Goal: Task Accomplishment & Management: Complete application form

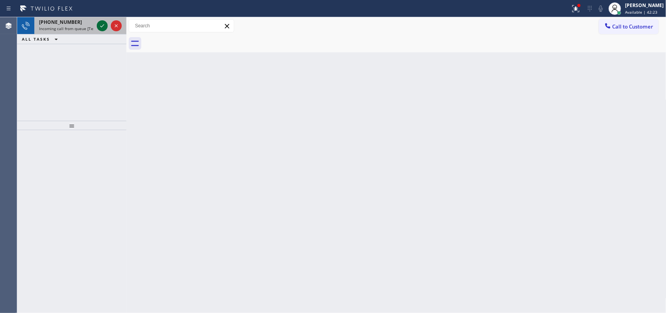
click at [104, 23] on icon at bounding box center [102, 25] width 9 height 9
click at [100, 28] on icon at bounding box center [102, 25] width 9 height 9
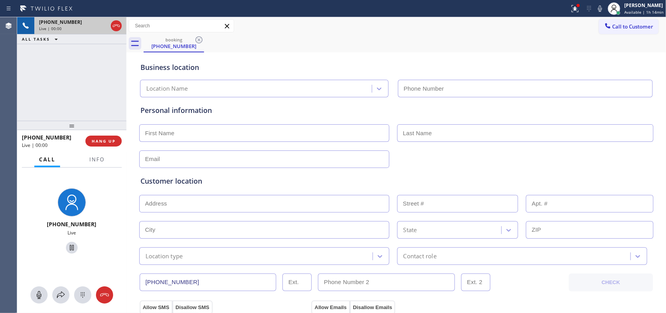
type input "[PHONE_NUMBER]"
click at [36, 293] on icon at bounding box center [38, 294] width 9 height 9
click at [71, 249] on icon at bounding box center [71, 247] width 9 height 9
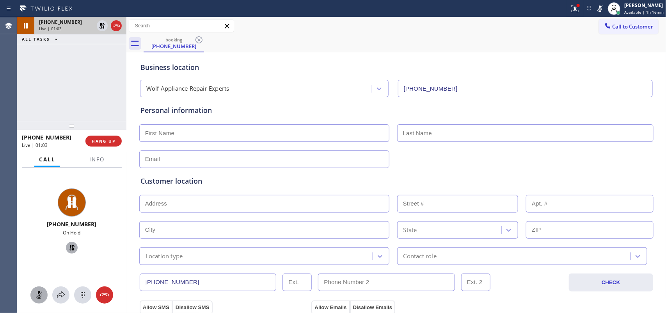
click at [199, 130] on input "text" at bounding box center [264, 133] width 250 height 18
type input "Miss"
type input "[PERSON_NAME]"
click at [289, 160] on input "text" at bounding box center [264, 159] width 250 height 18
type input "[EMAIL_ADDRESS][DOMAIN_NAME]"
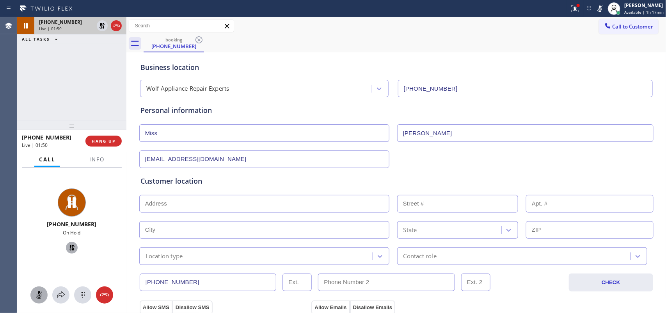
click at [299, 200] on input "text" at bounding box center [264, 204] width 250 height 18
click at [194, 200] on input "text" at bounding box center [264, 204] width 250 height 18
paste input "91901"
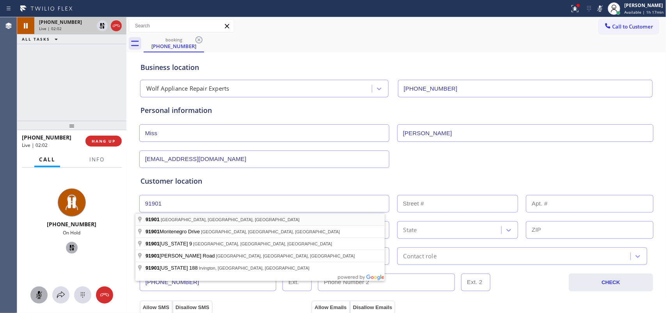
type input "[GEOGRAPHIC_DATA]"
type input "Alpine"
type input "91901"
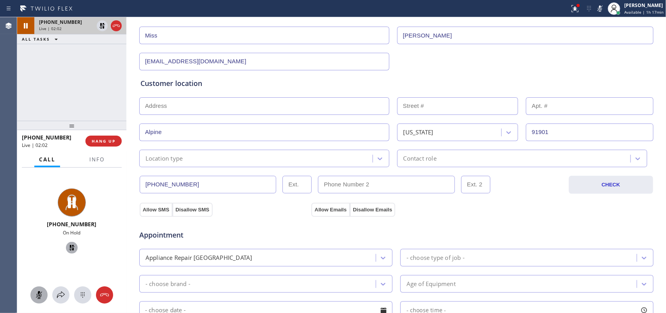
scroll to position [146, 0]
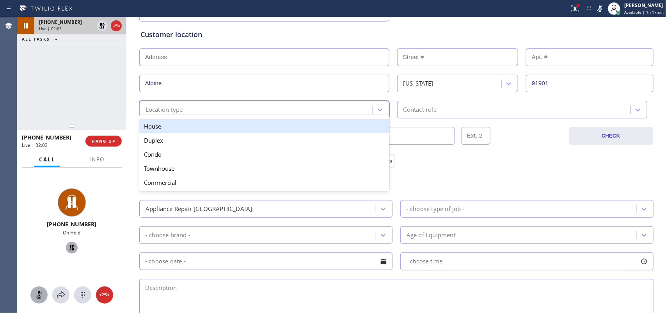
click at [258, 114] on div "Location type" at bounding box center [257, 110] width 231 height 14
click at [256, 131] on div "House" at bounding box center [264, 126] width 250 height 14
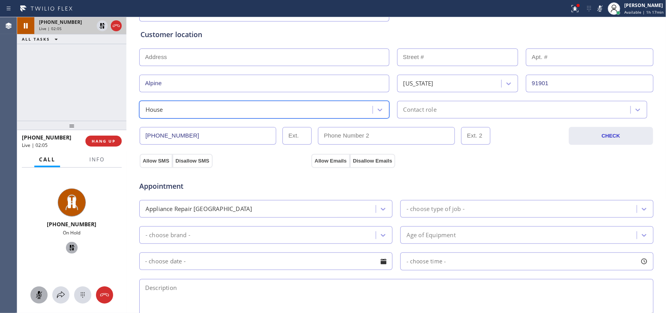
click at [432, 114] on div "Contact role" at bounding box center [420, 109] width 33 height 9
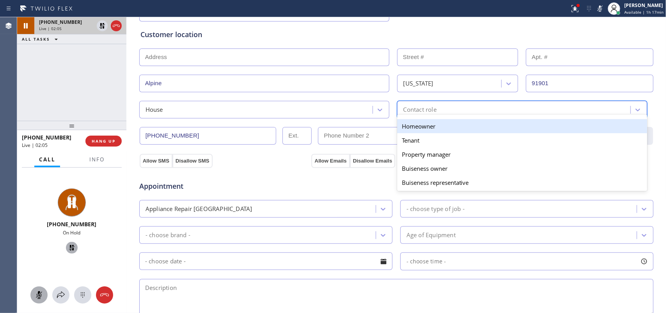
click at [430, 125] on div "Homeowner" at bounding box center [522, 126] width 250 height 14
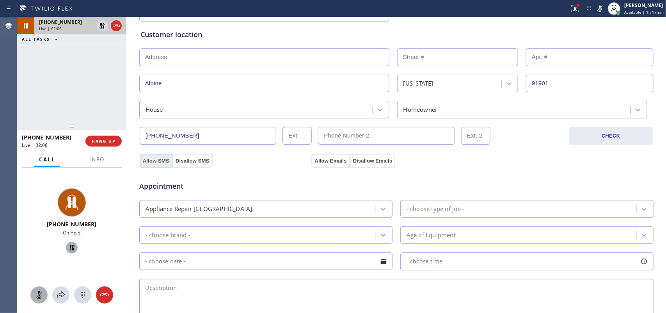
click at [151, 161] on button "Allow SMS" at bounding box center [156, 161] width 33 height 14
click at [336, 159] on button "Allow Emails" at bounding box center [331, 161] width 38 height 14
click at [381, 210] on icon at bounding box center [383, 209] width 5 height 3
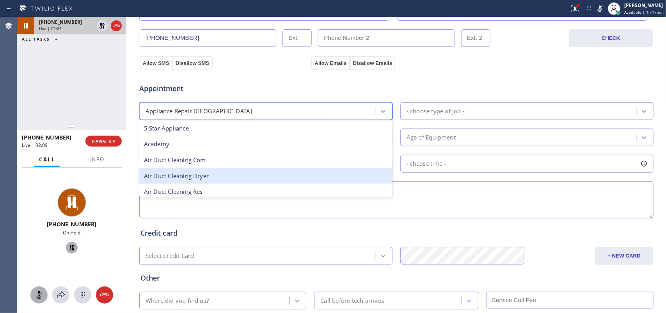
scroll to position [49, 0]
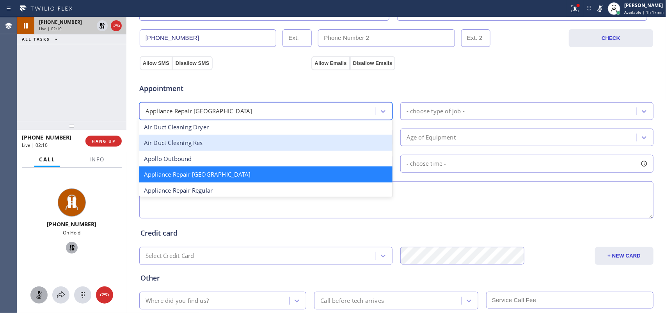
click at [283, 146] on div "Air Duct Cleaning Res" at bounding box center [265, 143] width 253 height 16
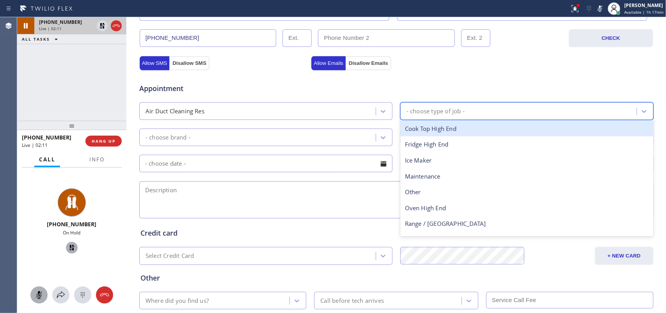
click at [440, 107] on div "- choose type of job -" at bounding box center [520, 111] width 234 height 14
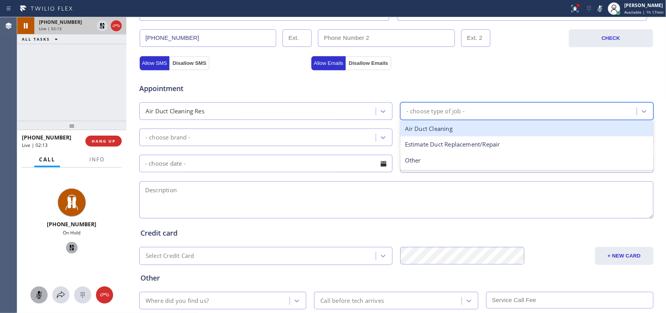
click at [340, 105] on div "Air Duct Cleaning Res" at bounding box center [259, 111] width 234 height 14
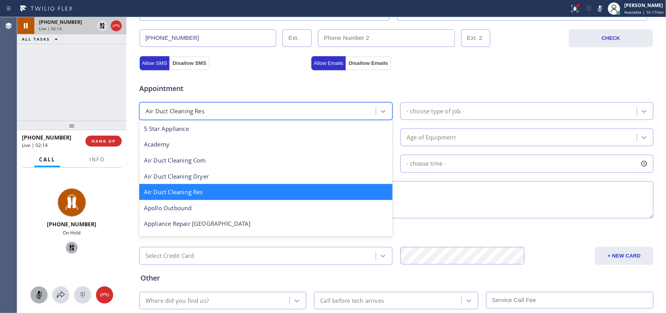
scroll to position [98, 0]
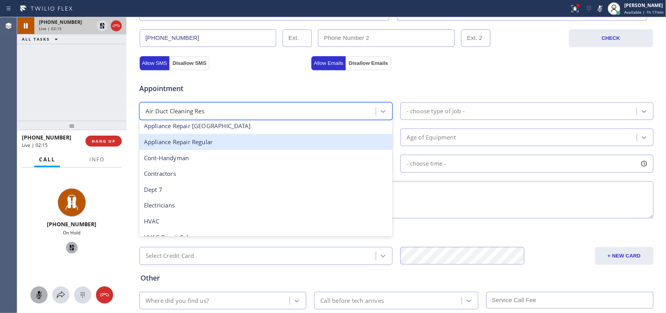
click at [281, 148] on div "Appliance Repair Regular" at bounding box center [265, 142] width 253 height 16
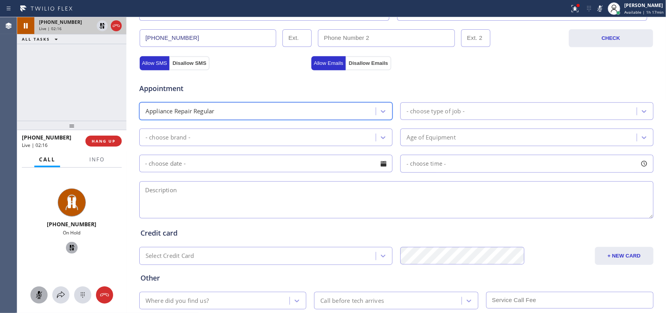
click at [443, 110] on div "- choose type of job -" at bounding box center [436, 111] width 58 height 9
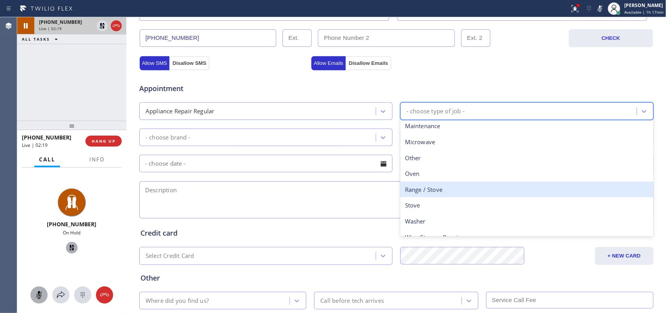
click at [445, 187] on div "Range / Stove" at bounding box center [527, 190] width 253 height 16
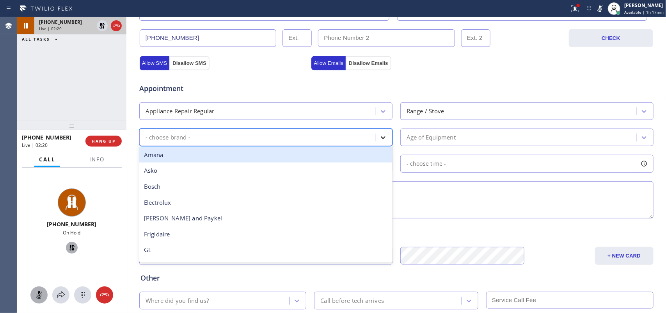
click at [383, 139] on icon at bounding box center [383, 138] width 8 height 8
type input "e"
click at [298, 153] on div "Electrolux" at bounding box center [265, 155] width 253 height 16
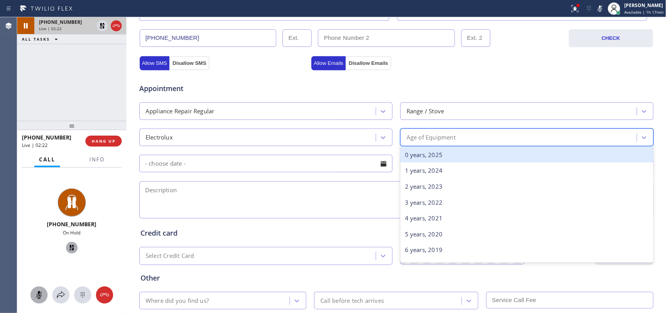
click at [448, 142] on div "Age of Equipment" at bounding box center [431, 137] width 49 height 9
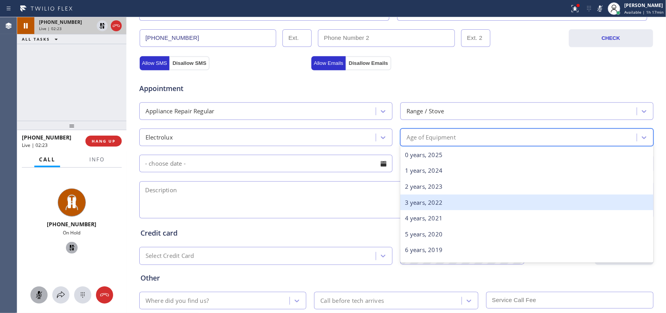
drag, startPoint x: 451, startPoint y: 206, endPoint x: 419, endPoint y: 210, distance: 32.6
click at [451, 206] on div "3 years, 2022" at bounding box center [527, 202] width 253 height 16
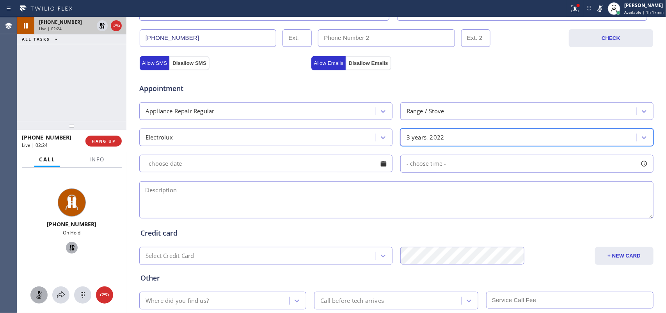
scroll to position [294, 0]
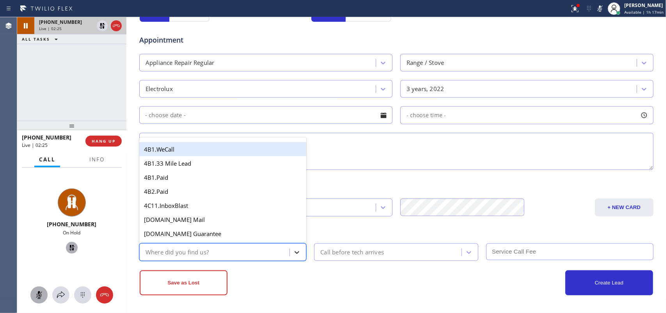
click at [293, 249] on icon at bounding box center [297, 252] width 8 height 8
type input "g"
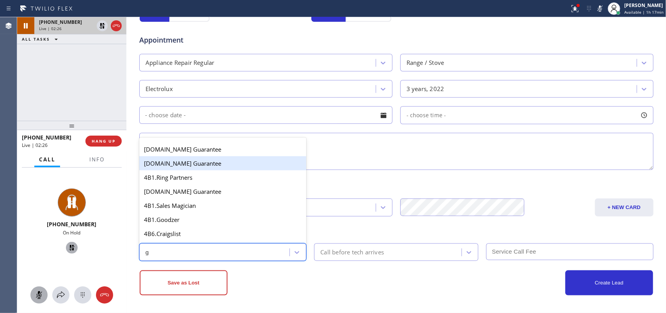
scroll to position [147, 0]
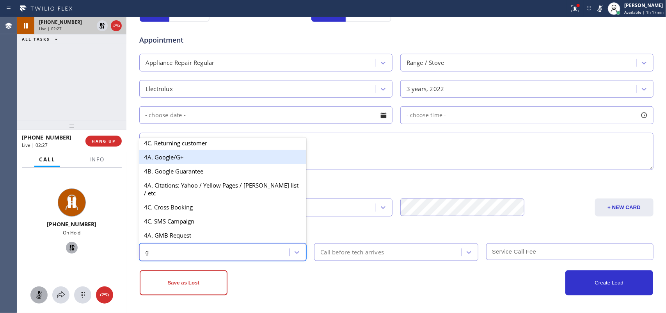
click at [205, 164] on div "4A. Google/G+" at bounding box center [222, 157] width 167 height 14
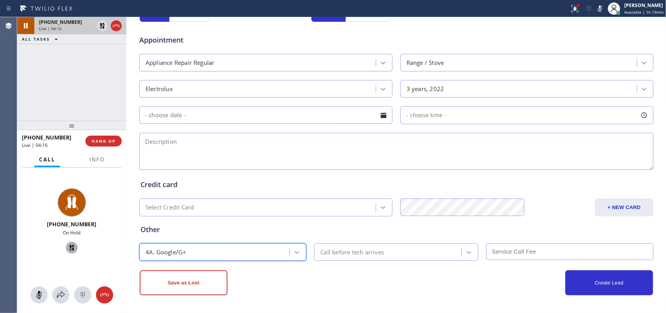
drag, startPoint x: 40, startPoint y: 293, endPoint x: 53, endPoint y: 281, distance: 17.7
click at [41, 293] on icon at bounding box center [38, 294] width 9 height 9
click at [69, 247] on icon at bounding box center [71, 247] width 9 height 9
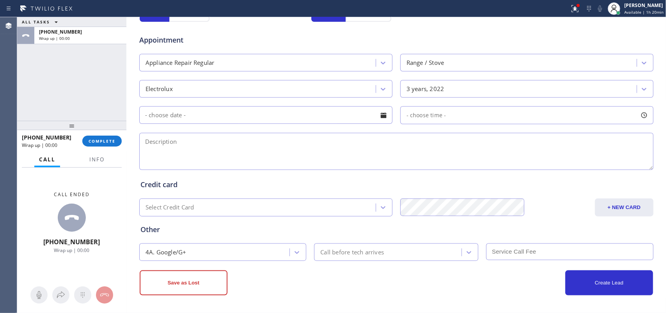
scroll to position [294, 0]
click at [43, 90] on div "ALL TASKS ALL TASKS ACTIVE TASKS TASKS IN WRAP UP [PHONE_NUMBER] Wrap up | 00:00" at bounding box center [71, 68] width 109 height 103
click at [201, 143] on textarea at bounding box center [396, 151] width 514 height 37
paste textarea "Electrolux Range stove/ 3-4 years/ convert gas to propane/"
type textarea "Electrolux Range stove/ 3-4 years/ convert gas to propane/ [PERSON_NAME]-DOS/ V…"
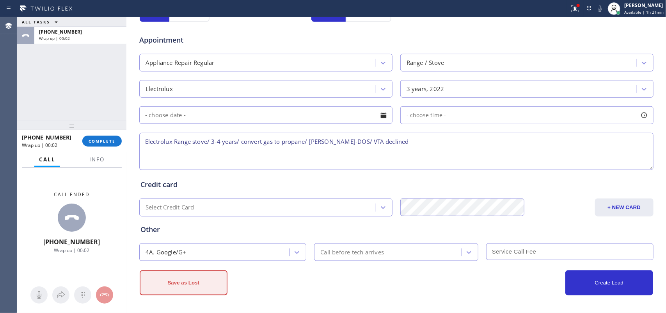
drag, startPoint x: 198, startPoint y: 285, endPoint x: 200, endPoint y: 277, distance: 8.4
click at [200, 277] on button "Save as Lost" at bounding box center [184, 282] width 88 height 25
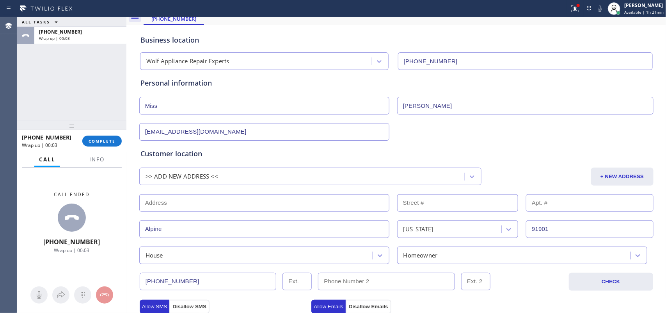
scroll to position [0, 0]
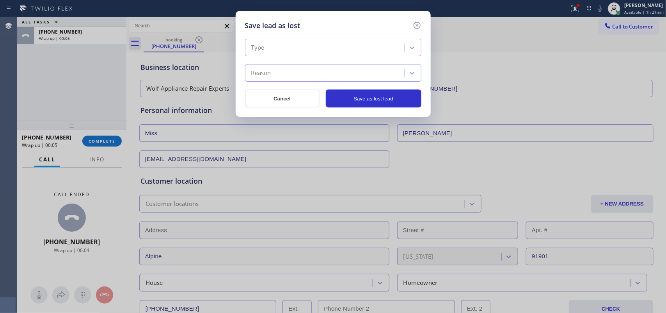
click at [340, 48] on div "Type" at bounding box center [325, 48] width 157 height 14
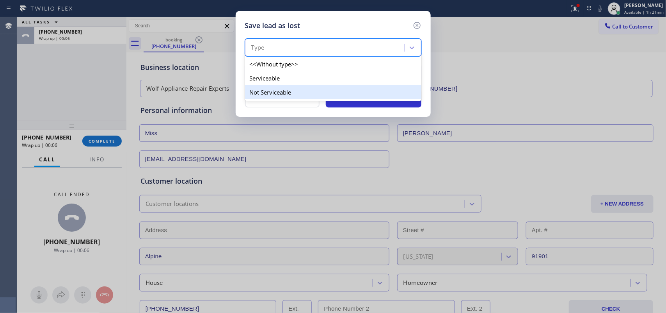
click at [330, 94] on div "Not Serviceable" at bounding box center [333, 92] width 176 height 14
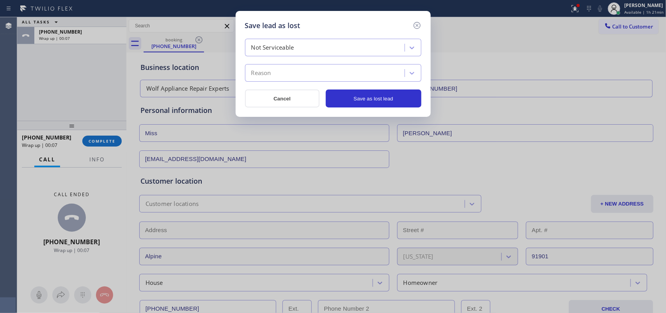
click at [329, 75] on div "Reason" at bounding box center [325, 73] width 157 height 14
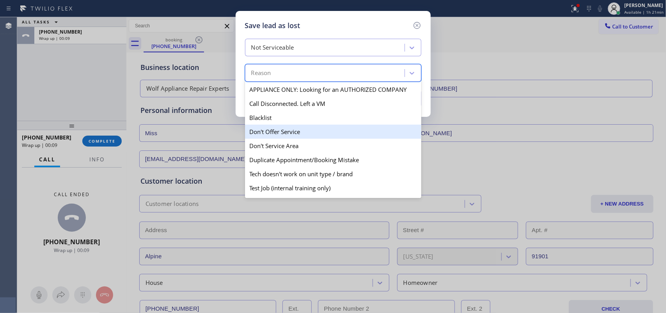
click at [313, 134] on div "Don't Offer Service" at bounding box center [333, 132] width 176 height 14
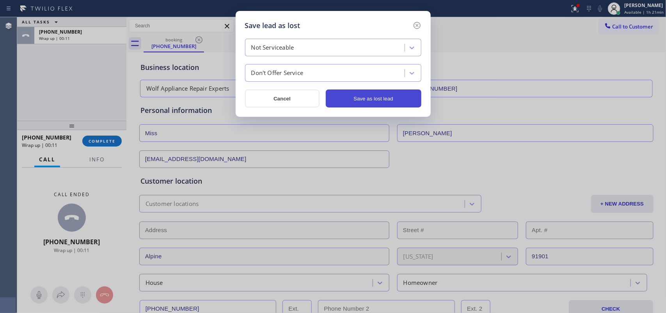
click at [358, 97] on button "Save as lost lead" at bounding box center [374, 98] width 96 height 18
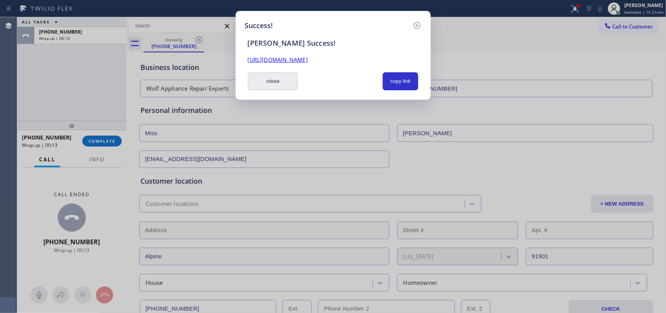
click at [275, 83] on button "close" at bounding box center [273, 81] width 51 height 18
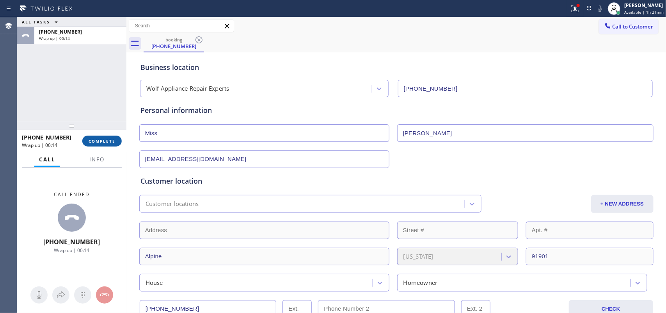
click at [112, 139] on span "COMPLETE" at bounding box center [102, 140] width 27 height 5
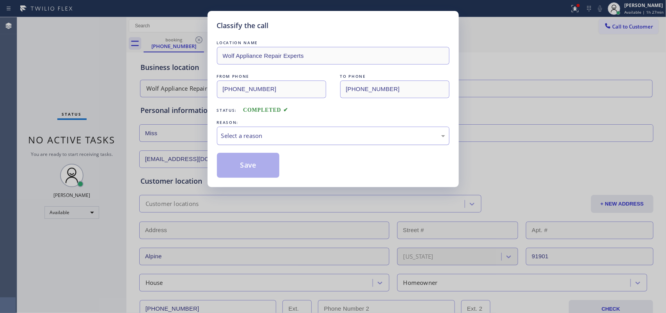
click at [260, 130] on div "Select a reason" at bounding box center [333, 135] width 233 height 18
click at [251, 160] on button "Save" at bounding box center [248, 165] width 63 height 25
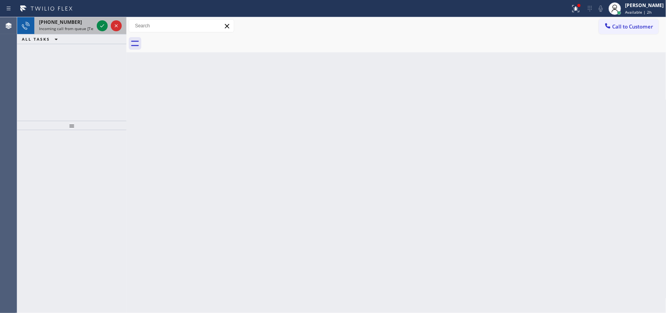
click at [85, 21] on div "[PHONE_NUMBER]" at bounding box center [66, 22] width 55 height 7
click at [101, 27] on icon at bounding box center [102, 25] width 9 height 9
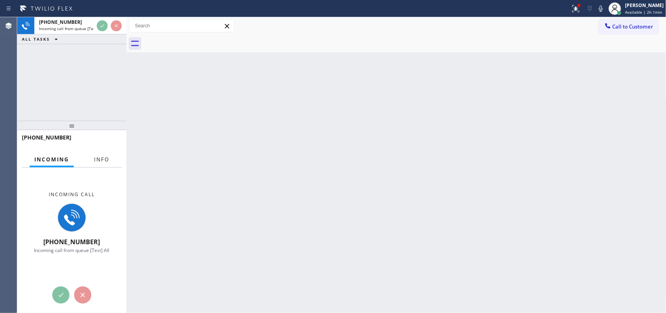
click at [98, 160] on span "Info" at bounding box center [101, 159] width 15 height 7
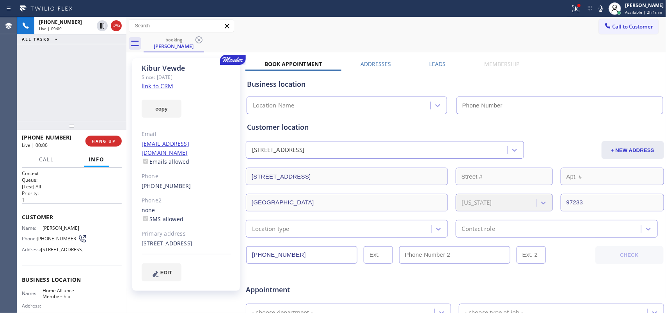
type input "[PHONE_NUMBER]"
click at [162, 82] on link "link to CRM" at bounding box center [158, 86] width 32 height 8
click at [48, 161] on span "Call" at bounding box center [46, 159] width 15 height 7
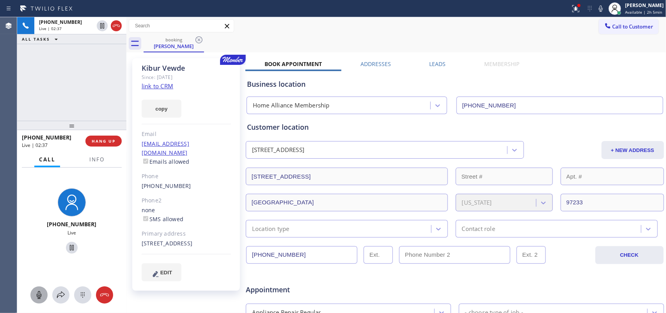
click at [41, 295] on icon at bounding box center [38, 294] width 9 height 9
click at [68, 246] on icon at bounding box center [71, 247] width 9 height 9
click at [40, 293] on rect at bounding box center [39, 294] width 6 height 6
click at [69, 247] on icon at bounding box center [71, 247] width 9 height 9
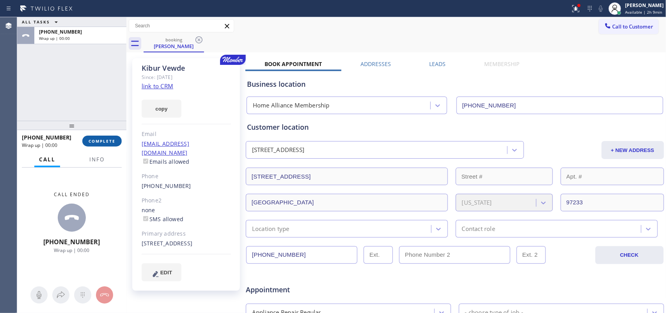
drag, startPoint x: 103, startPoint y: 139, endPoint x: 104, endPoint y: 145, distance: 6.1
click at [104, 145] on button "COMPLETE" at bounding box center [101, 140] width 39 height 11
click at [105, 146] on div "[PHONE_NUMBER] Wrap up | 00:00 COMPLETE" at bounding box center [72, 141] width 100 height 20
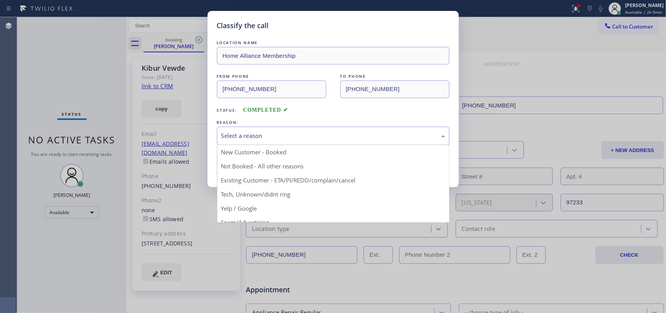
click at [258, 137] on div "Select a reason" at bounding box center [333, 135] width 224 height 9
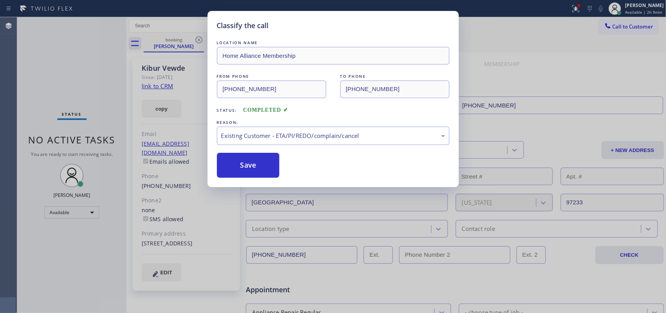
drag, startPoint x: 258, startPoint y: 174, endPoint x: 469, endPoint y: 206, distance: 214.0
click at [266, 175] on button "Save" at bounding box center [248, 165] width 63 height 25
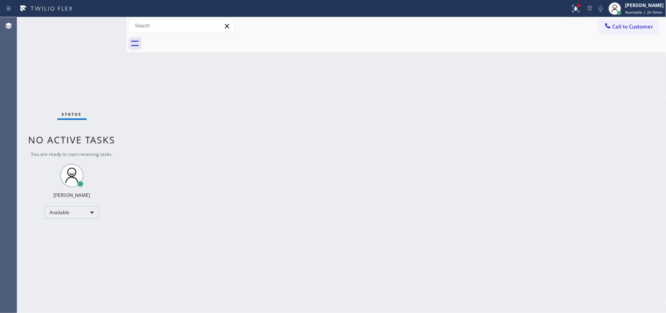
click at [46, 52] on div "Status No active tasks You are ready to start receiving tasks. [PERSON_NAME] Av…" at bounding box center [71, 165] width 109 height 296
click at [643, 10] on span "Available | 2h 13min" at bounding box center [644, 11] width 39 height 5
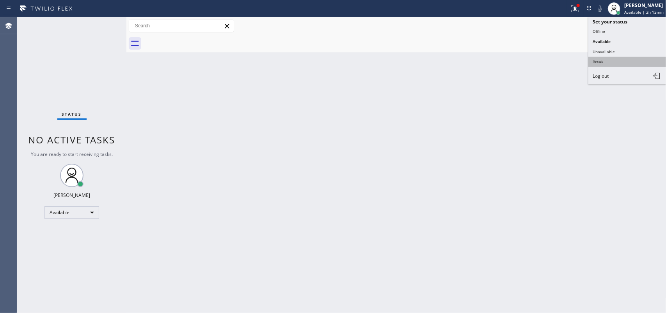
click at [617, 61] on button "Break" at bounding box center [628, 62] width 78 height 10
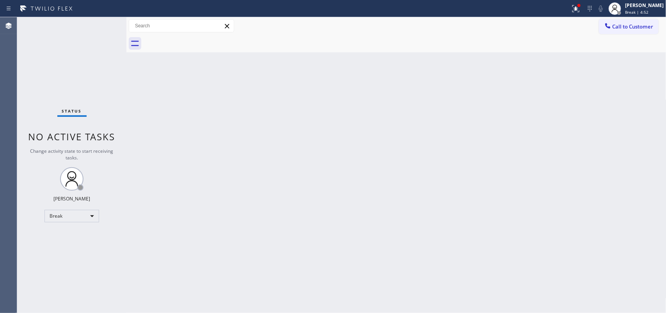
click at [258, 159] on div "Back to Dashboard Change Sender ID Customers Technicians Select a contact Outbo…" at bounding box center [396, 165] width 540 height 296
click at [642, 11] on span "Break | 11:58" at bounding box center [638, 11] width 26 height 5
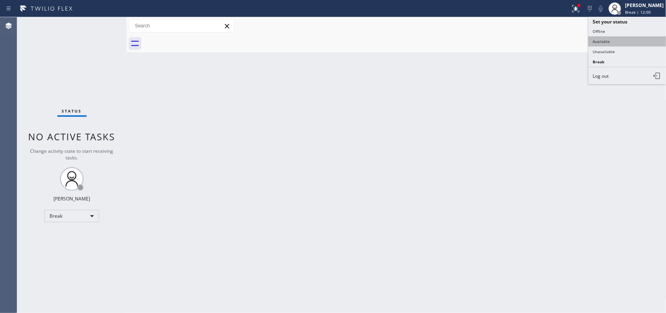
click at [625, 40] on button "Available" at bounding box center [628, 41] width 78 height 10
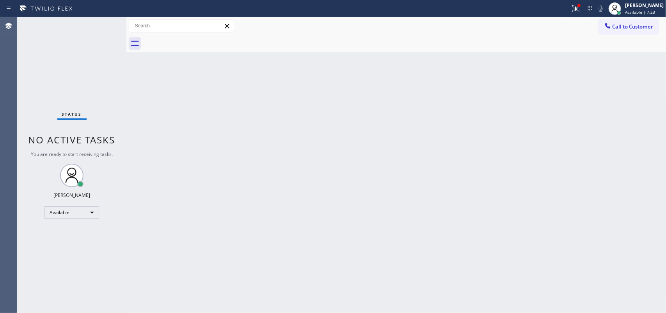
click at [100, 22] on div "Status No active tasks You are ready to start receiving tasks. [PERSON_NAME] Av…" at bounding box center [71, 165] width 109 height 296
drag, startPoint x: 212, startPoint y: 96, endPoint x: 181, endPoint y: 2, distance: 98.8
click at [211, 94] on div "Back to Dashboard Change Sender ID Customers Technicians Select a contact Outbo…" at bounding box center [396, 165] width 540 height 296
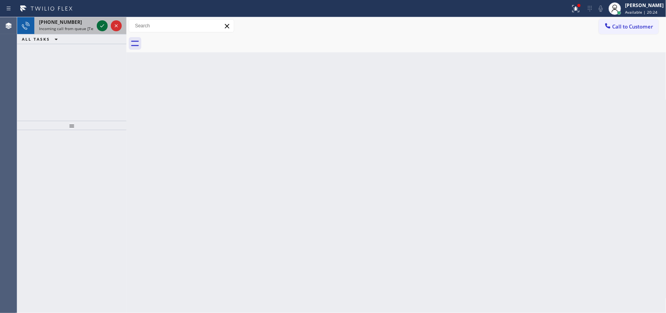
click at [100, 28] on icon at bounding box center [102, 25] width 9 height 9
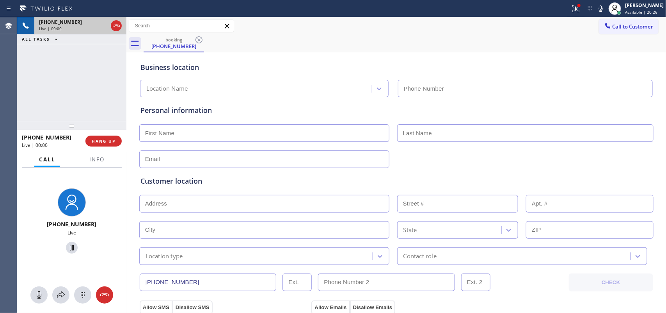
type input "[PHONE_NUMBER]"
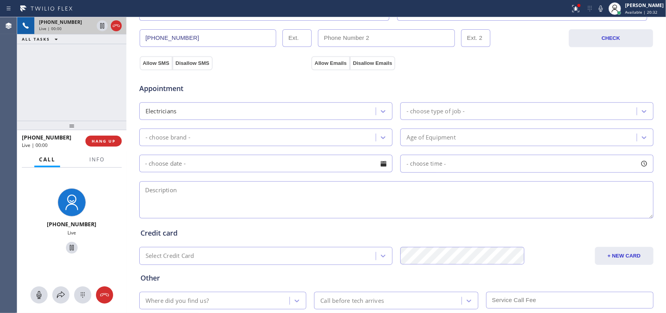
scroll to position [293, 0]
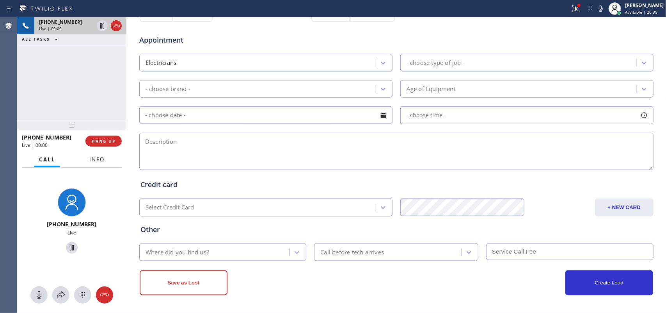
click at [93, 158] on span "Info" at bounding box center [96, 159] width 15 height 7
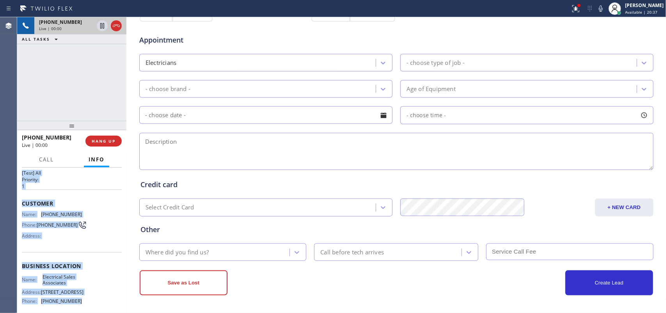
scroll to position [0, 0]
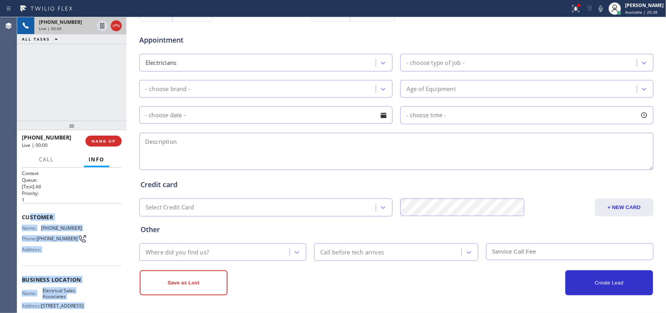
drag, startPoint x: 80, startPoint y: 230, endPoint x: 28, endPoint y: 219, distance: 53.6
click at [28, 219] on div "Context Queue: [Test] All Priority: 1 Customer Name: [PHONE_NUMBER] Phone: [PHO…" at bounding box center [72, 280] width 100 height 220
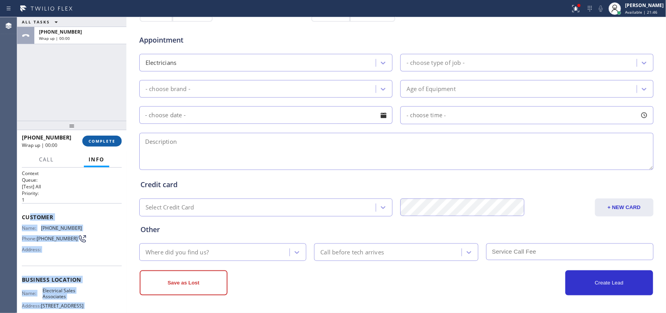
click at [95, 144] on button "COMPLETE" at bounding box center [101, 140] width 39 height 11
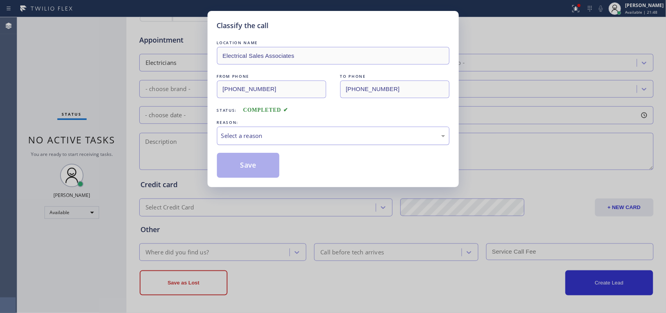
click at [244, 133] on div "Select a reason" at bounding box center [333, 135] width 224 height 9
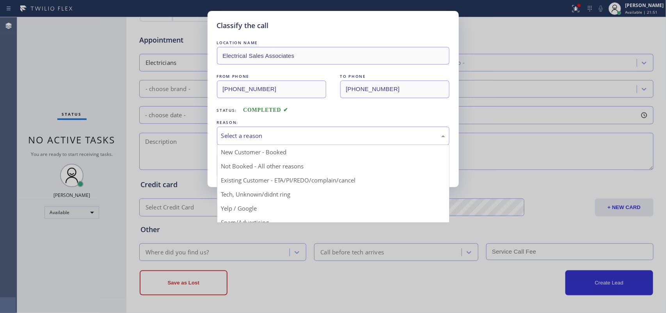
click at [46, 30] on div "Classify the call LOCATION NAME Electrical Sales Associates FROM PHONE [PHONE_N…" at bounding box center [333, 156] width 666 height 313
click at [245, 141] on div "Select a reason" at bounding box center [333, 135] width 233 height 18
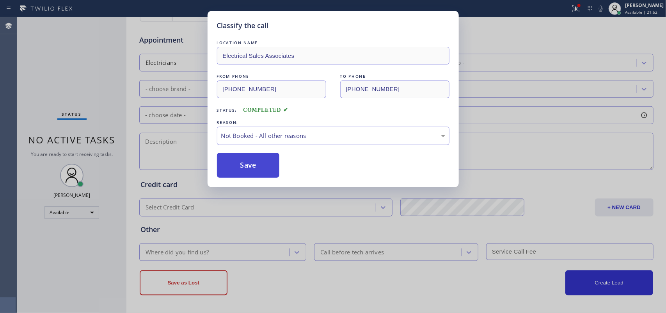
click at [247, 166] on button "Save" at bounding box center [248, 165] width 63 height 25
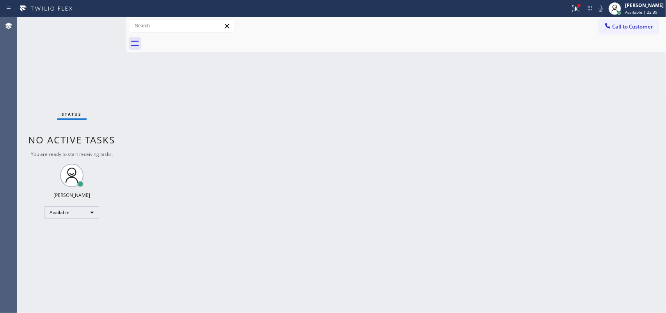
click at [102, 26] on div "Status No active tasks You are ready to start receiving tasks. [PERSON_NAME] Av…" at bounding box center [71, 165] width 109 height 296
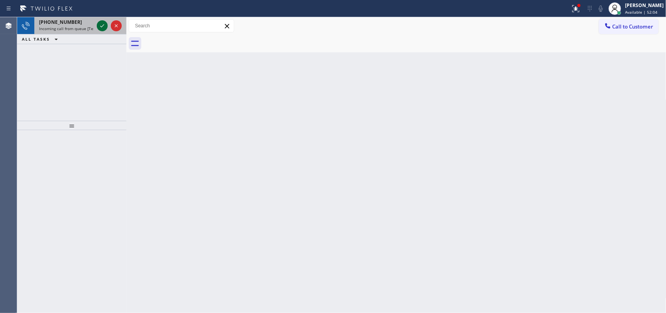
drag, startPoint x: 96, startPoint y: 18, endPoint x: 98, endPoint y: 24, distance: 6.1
click at [96, 20] on div at bounding box center [109, 25] width 28 height 17
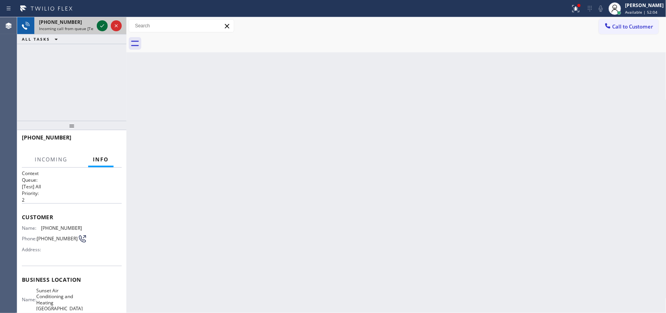
click at [101, 27] on icon at bounding box center [102, 25] width 9 height 9
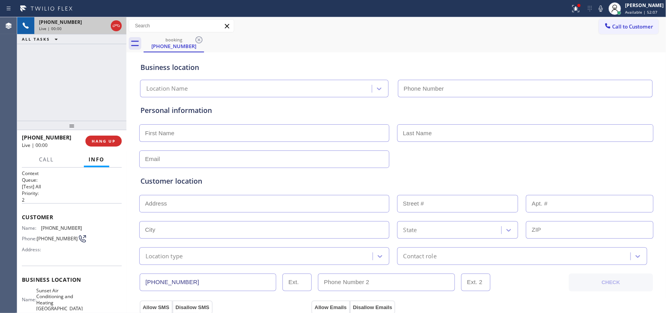
type input "[PHONE_NUMBER]"
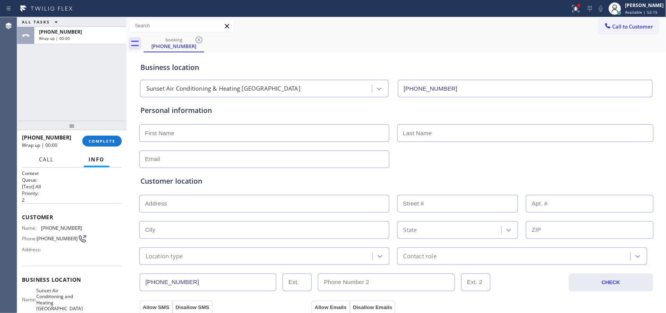
click at [50, 157] on span "Call" at bounding box center [46, 159] width 15 height 7
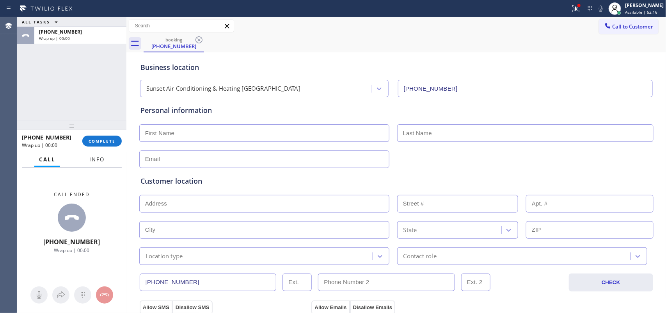
click at [100, 160] on span "Info" at bounding box center [96, 159] width 15 height 7
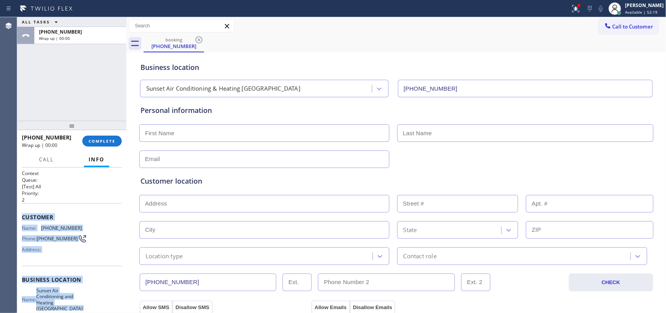
drag, startPoint x: 85, startPoint y: 239, endPoint x: 18, endPoint y: 215, distance: 71.6
click at [18, 215] on div "Context Queue: [Test] All Priority: 2 Customer Name: [PHONE_NUMBER] Phone: [PHO…" at bounding box center [71, 240] width 109 height 146
copy div "Customer Name: [PHONE_NUMBER] Phone: [PHONE_NUMBER] Address: Business location …"
click at [110, 144] on button "COMPLETE" at bounding box center [101, 140] width 39 height 11
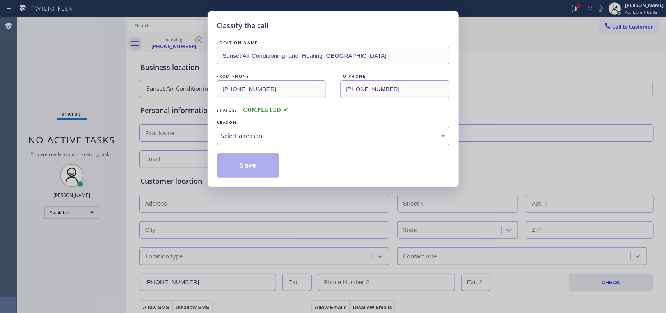
click at [245, 134] on div "Select a reason" at bounding box center [333, 135] width 224 height 9
click at [264, 177] on button "Save" at bounding box center [248, 165] width 63 height 25
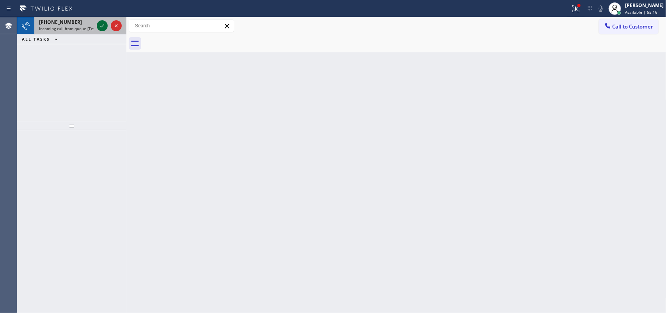
click at [101, 22] on icon at bounding box center [102, 25] width 9 height 9
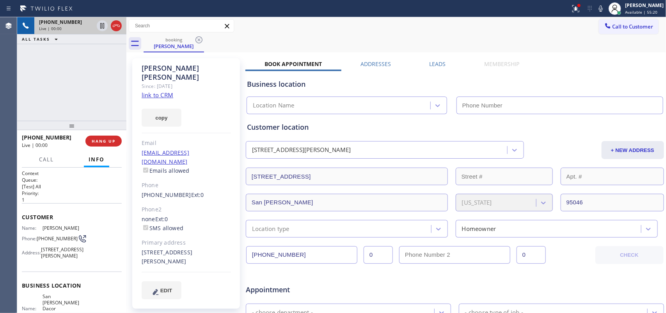
type input "[PHONE_NUMBER]"
click at [166, 91] on link "link to CRM" at bounding box center [158, 95] width 32 height 8
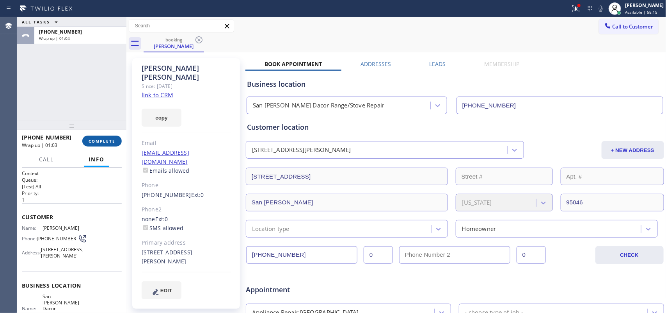
click at [105, 141] on span "COMPLETE" at bounding box center [102, 140] width 27 height 5
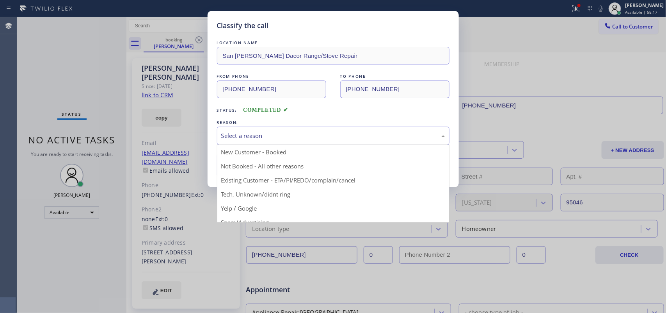
click at [235, 137] on div "Select a reason" at bounding box center [333, 135] width 224 height 9
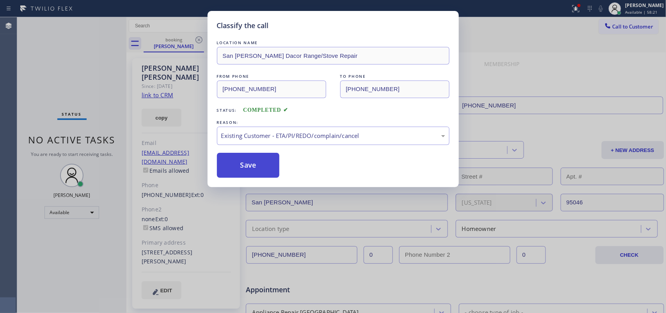
click at [248, 168] on button "Save" at bounding box center [248, 165] width 63 height 25
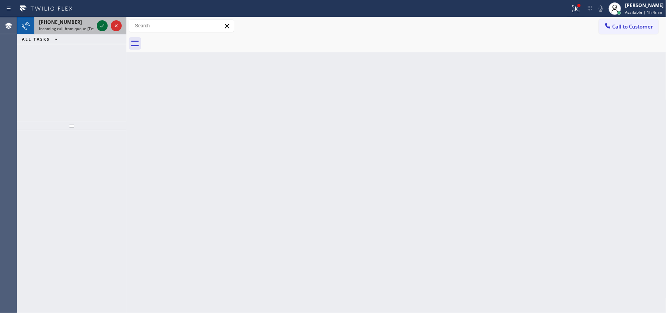
click at [103, 24] on icon at bounding box center [102, 25] width 9 height 9
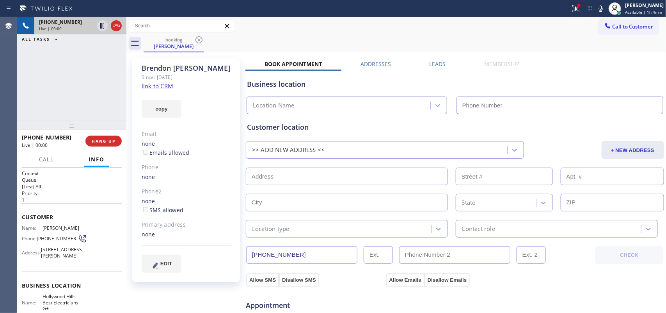
type input "[PHONE_NUMBER]"
click at [164, 82] on link "link to CRM" at bounding box center [158, 86] width 32 height 8
click at [51, 157] on span "Call" at bounding box center [46, 159] width 15 height 7
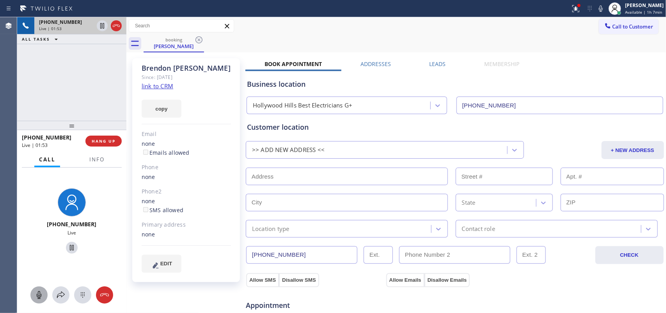
click at [37, 293] on icon at bounding box center [38, 294] width 9 height 9
click at [67, 245] on icon at bounding box center [71, 247] width 9 height 9
click at [38, 293] on icon at bounding box center [39, 295] width 5 height 8
click at [69, 245] on icon at bounding box center [71, 247] width 5 height 5
click at [41, 295] on icon at bounding box center [38, 294] width 9 height 9
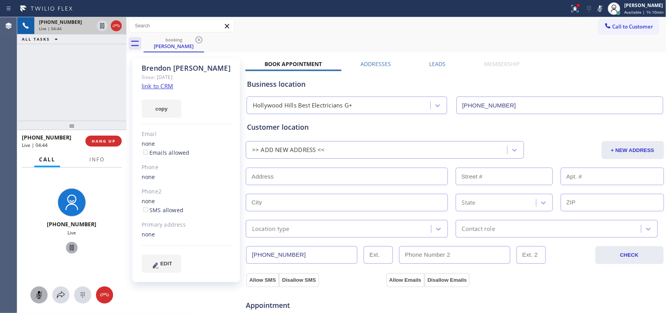
click at [68, 244] on icon at bounding box center [71, 247] width 9 height 9
click at [42, 289] on button at bounding box center [38, 294] width 17 height 17
click at [71, 249] on icon at bounding box center [71, 247] width 9 height 9
click at [89, 83] on div "[PHONE_NUMBER] Live | 07:14 ALL TASKS ALL TASKS ACTIVE TASKS TASKS IN WRAP UP" at bounding box center [71, 68] width 109 height 103
click at [79, 103] on div "[PHONE_NUMBER] Live | 08:09 ALL TASKS ALL TASKS ACTIVE TASKS TASKS IN WRAP UP" at bounding box center [71, 68] width 109 height 103
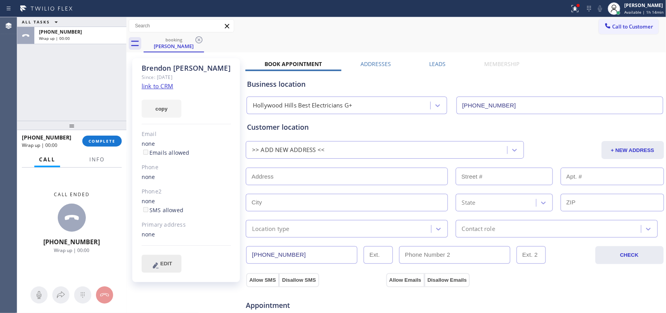
click at [160, 264] on icon at bounding box center [155, 265] width 9 height 10
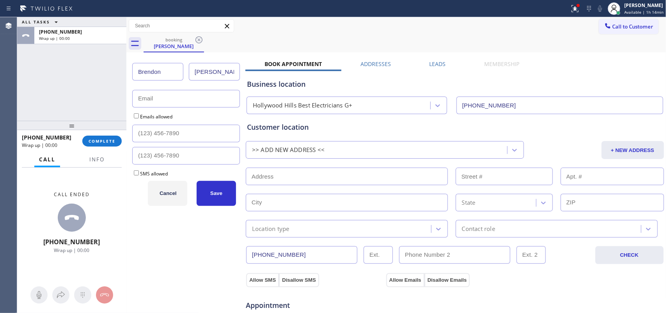
click at [53, 82] on div "ALL TASKS ALL TASKS ACTIVE TASKS TASKS IN WRAP UP [PHONE_NUMBER] Wrap up | 00:00" at bounding box center [71, 68] width 109 height 103
click at [146, 69] on input "Brendon" at bounding box center [157, 72] width 51 height 18
type input "[PERSON_NAME]"
click at [170, 98] on input "text" at bounding box center [186, 99] width 108 height 18
paste input "[EMAIL_ADDRESS][DOMAIN_NAME]"
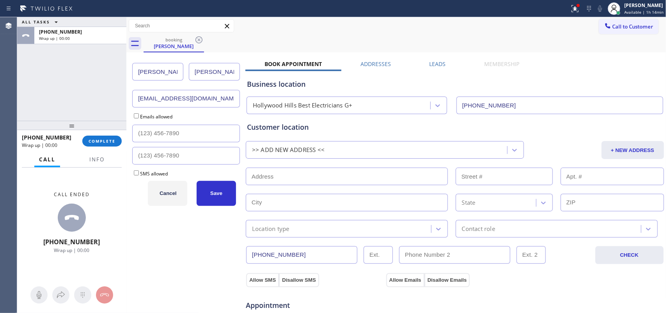
type input "[EMAIL_ADDRESS][DOMAIN_NAME]"
click at [136, 118] on input "Emails allowed" at bounding box center [136, 115] width 5 height 5
checkbox input "true"
click at [136, 173] on input "SMS allowed" at bounding box center [136, 172] width 5 height 5
checkbox input "true"
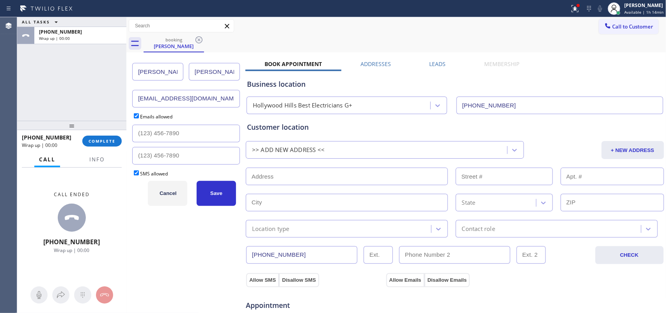
scroll to position [146, 0]
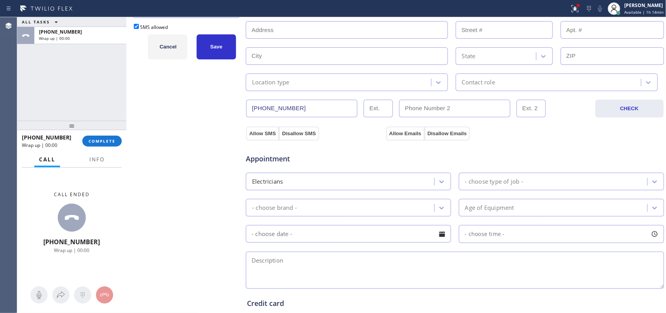
click at [295, 109] on input "[PHONE_NUMBER]" at bounding box center [301, 109] width 111 height 18
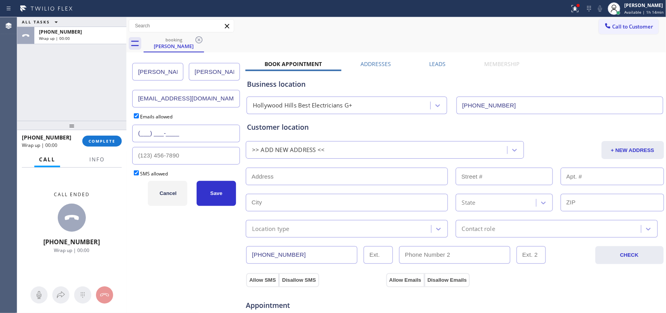
click at [168, 134] on input "(___) ___-____" at bounding box center [186, 134] width 108 height 18
paste input "818) 281-3484"
type input "[PHONE_NUMBER]"
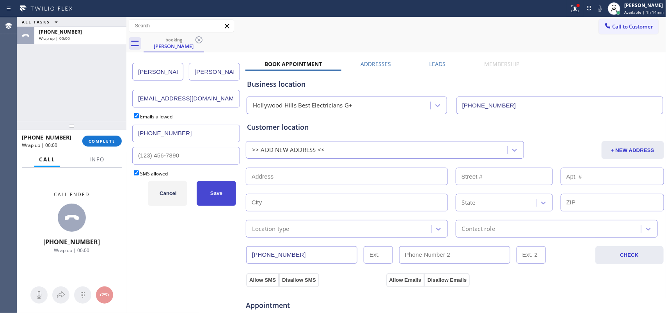
click at [215, 199] on button "Save" at bounding box center [216, 193] width 39 height 25
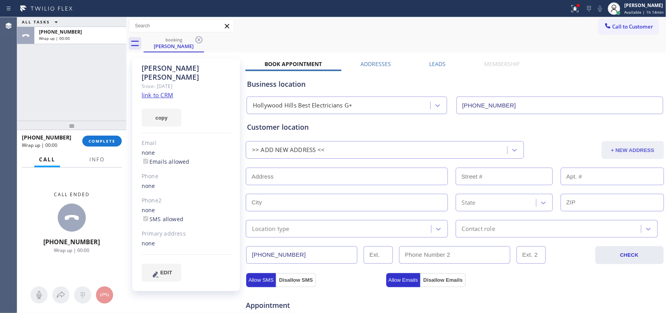
click at [640, 149] on button "+ NEW ADDRESS" at bounding box center [633, 150] width 62 height 18
click at [401, 182] on input "text" at bounding box center [347, 176] width 202 height 18
paste input "[STREET_ADDRESS][PERSON_NAME]"
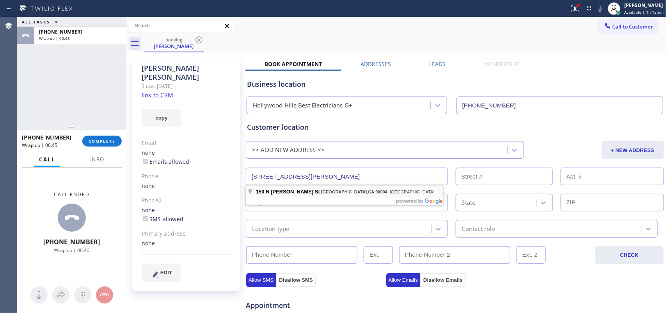
type input "[STREET_ADDRESS][PERSON_NAME]"
type input "150"
type input "[GEOGRAPHIC_DATA]"
type input "90004"
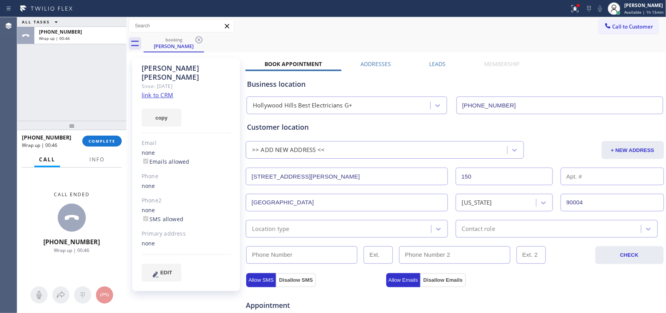
click at [370, 228] on div "Location type" at bounding box center [339, 229] width 183 height 14
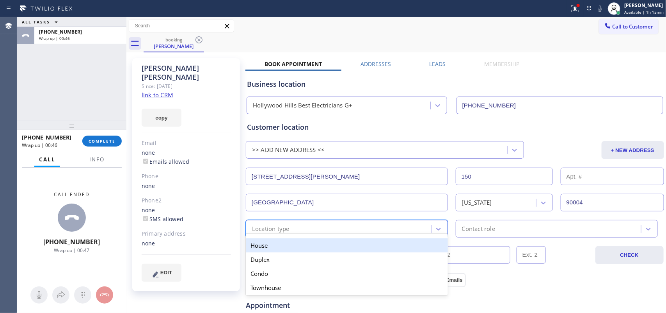
drag, startPoint x: 377, startPoint y: 245, endPoint x: 388, endPoint y: 245, distance: 11.7
click at [377, 246] on div "House" at bounding box center [347, 245] width 202 height 14
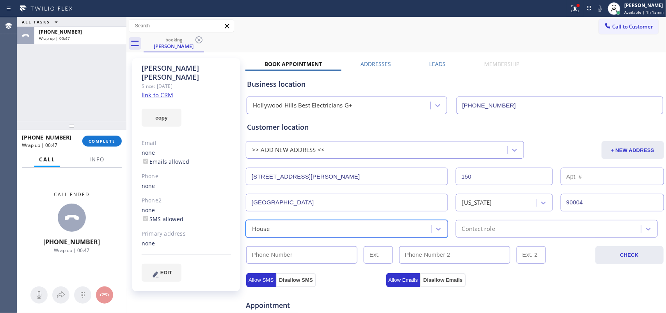
click at [479, 233] on div "Contact role" at bounding box center [478, 228] width 33 height 9
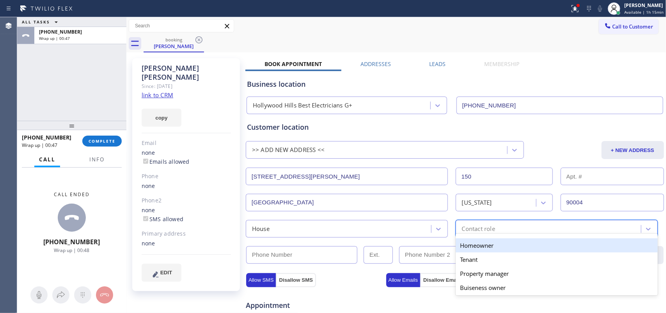
click at [483, 245] on div "Homeowner" at bounding box center [557, 245] width 202 height 14
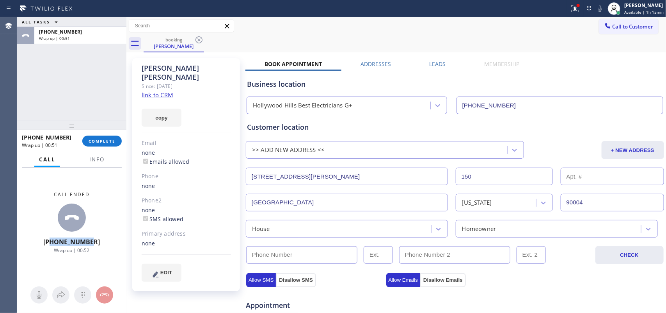
drag, startPoint x: 83, startPoint y: 244, endPoint x: 59, endPoint y: 242, distance: 24.3
click at [59, 242] on div "Call ended [PHONE_NUMBER] Wrap up | 00:52" at bounding box center [71, 222] width 109 height 110
copy span "8182813484"
click at [297, 251] on input "(___) ___-____" at bounding box center [301, 255] width 111 height 18
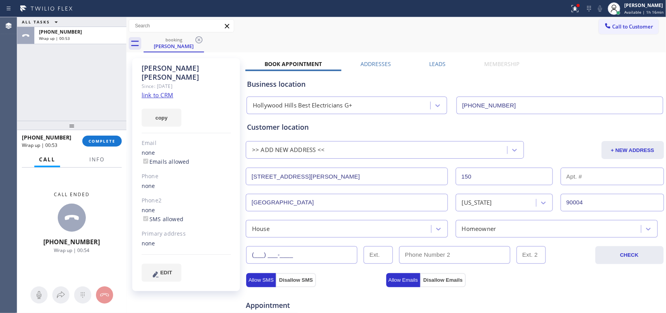
paste input "8182"
click at [205, 263] on div "[PERSON_NAME] Since: [DATE] link to CRM copy Email none Emails allowed Phone no…" at bounding box center [396, 315] width 536 height 522
paste input "818) 281-3484"
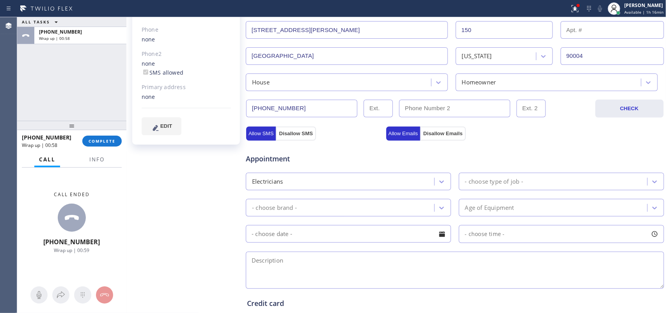
scroll to position [49, 0]
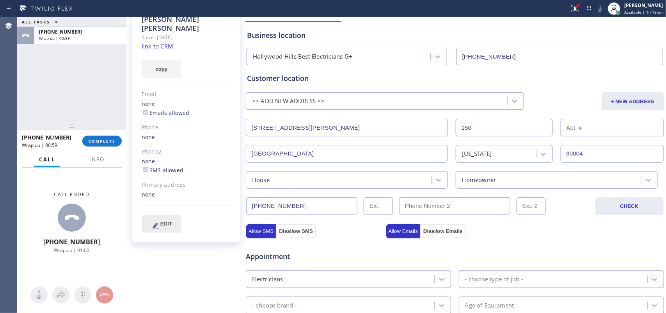
type input "[PHONE_NUMBER]"
click at [167, 221] on span "EDIT" at bounding box center [166, 224] width 12 height 6
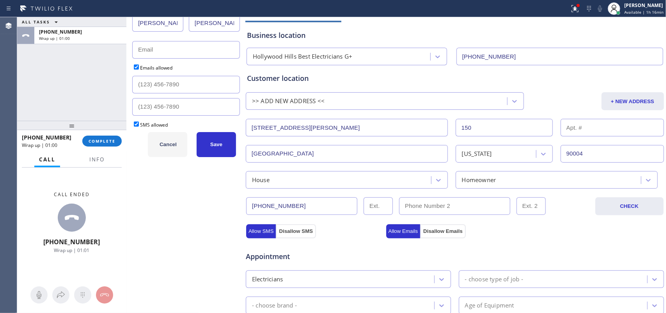
scroll to position [0, 0]
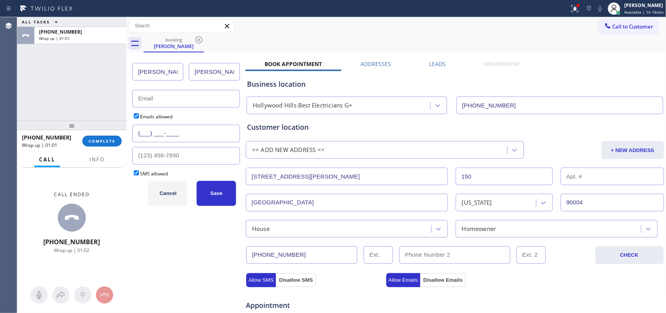
click at [192, 128] on input "(___) ___-____" at bounding box center [186, 134] width 108 height 18
paste input "818) 281-3484"
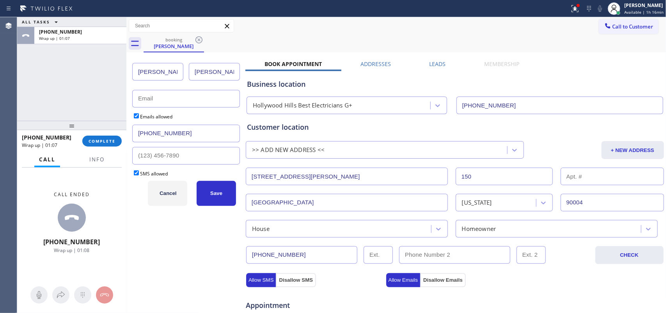
type input "[PHONE_NUMBER]"
click at [182, 99] on input "text" at bounding box center [186, 99] width 108 height 18
paste input "[EMAIL_ADDRESS][DOMAIN_NAME]"
type input "[EMAIL_ADDRESS][DOMAIN_NAME]"
click at [212, 194] on span "Save" at bounding box center [216, 193] width 12 height 6
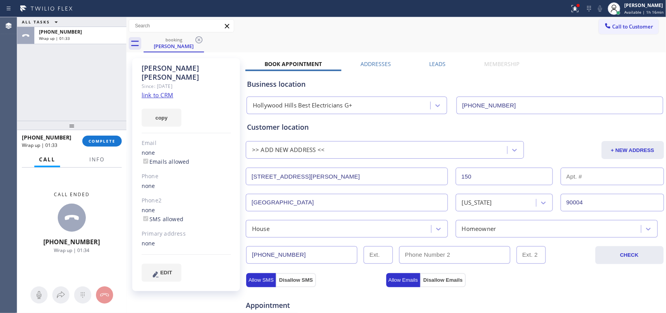
scroll to position [146, 0]
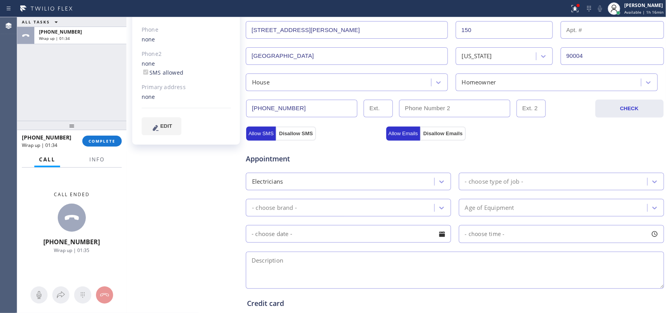
click at [496, 176] on div "- choose type of job -" at bounding box center [554, 181] width 186 height 14
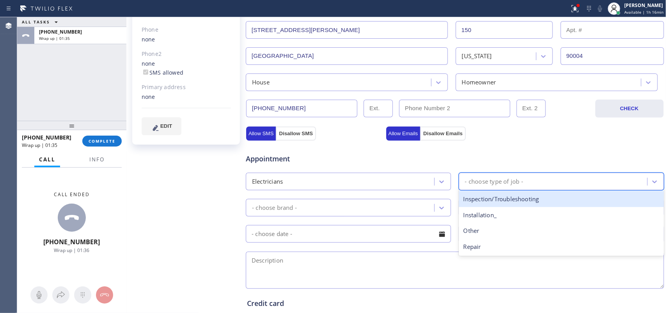
click at [496, 203] on div "Inspection/Troubleshooting" at bounding box center [561, 199] width 205 height 16
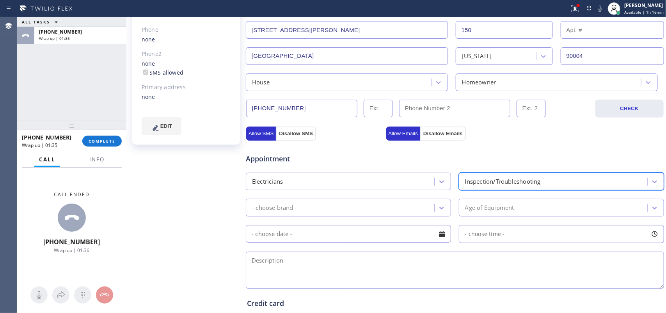
click at [430, 205] on div "- choose brand -" at bounding box center [341, 208] width 186 height 14
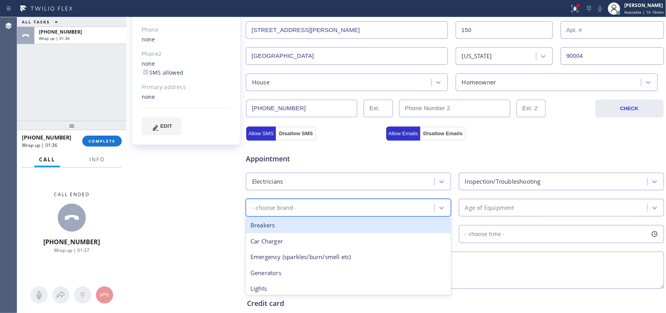
click at [399, 222] on div "Breakers" at bounding box center [348, 225] width 205 height 16
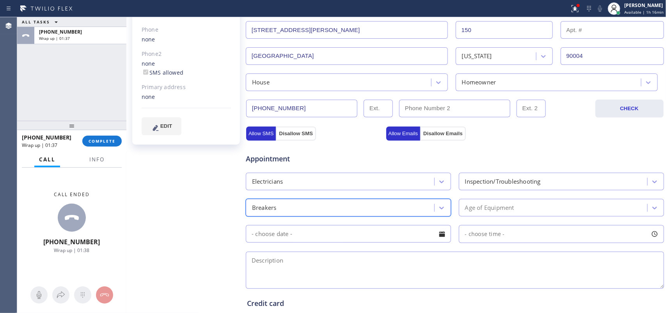
click at [494, 216] on div "Age of Equipment" at bounding box center [561, 208] width 205 height 18
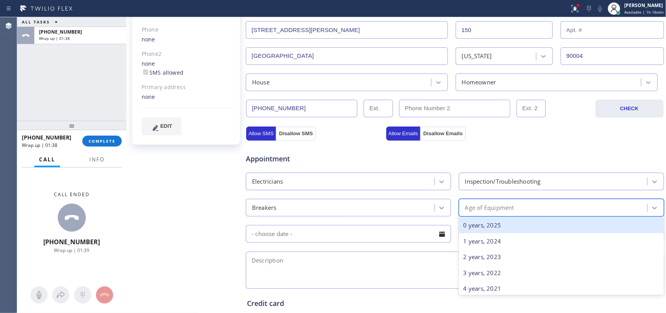
click at [496, 221] on div "0 years, 2025" at bounding box center [561, 225] width 205 height 16
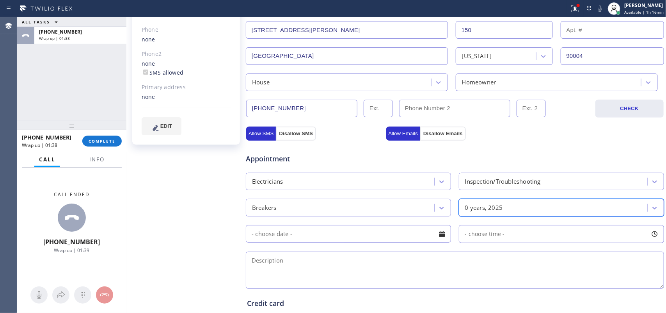
scroll to position [265, 0]
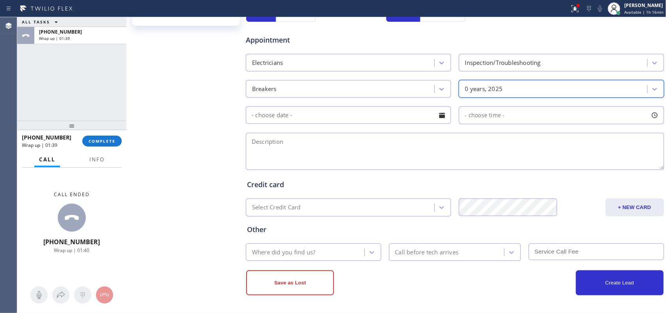
click at [445, 119] on input "text" at bounding box center [348, 115] width 205 height 18
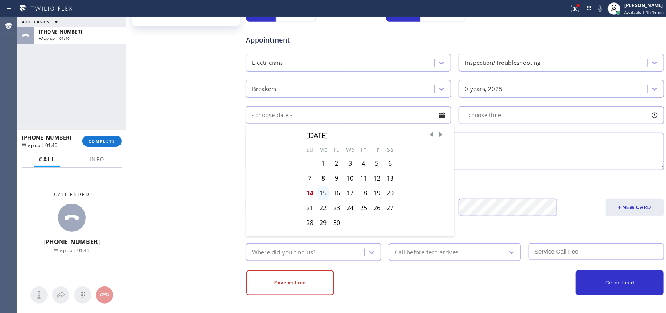
click at [320, 195] on div "15" at bounding box center [324, 192] width 14 height 15
type input "[DATE]"
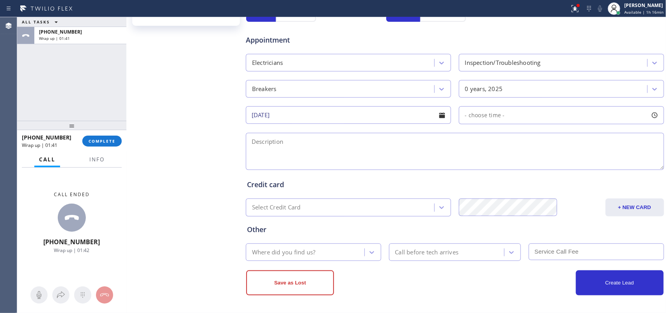
click at [648, 114] on div at bounding box center [654, 115] width 13 height 13
drag, startPoint x: 476, startPoint y: 162, endPoint x: 606, endPoint y: 164, distance: 129.6
click at [609, 164] on div at bounding box center [613, 163] width 9 height 16
drag, startPoint x: 461, startPoint y: 163, endPoint x: 563, endPoint y: 163, distance: 101.5
click at [565, 163] on div at bounding box center [569, 163] width 9 height 16
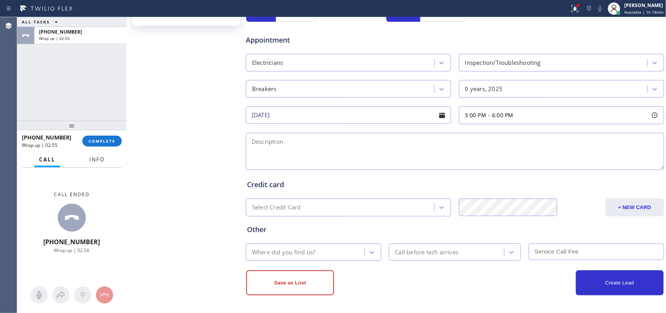
click at [90, 162] on span "Info" at bounding box center [96, 159] width 15 height 7
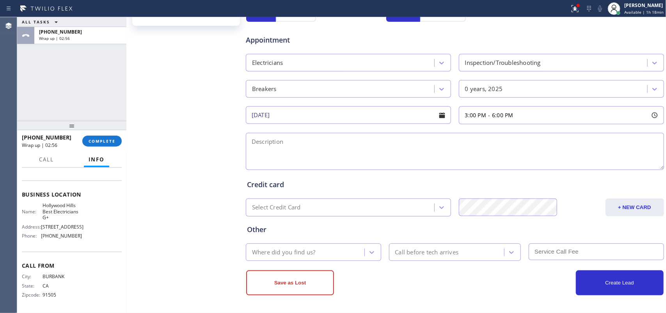
scroll to position [110, 0]
drag, startPoint x: 47, startPoint y: 212, endPoint x: 42, endPoint y: 199, distance: 13.6
click at [43, 202] on span "Hollywood Hills Best Electricians G+" at bounding box center [62, 211] width 39 height 18
copy span "Hollywood Hills Best Electricians G+"
click at [196, 127] on div "[PERSON_NAME] Since: [DATE] link to CRM copy Email none Emails allowed Phone no…" at bounding box center [186, 50] width 117 height 522
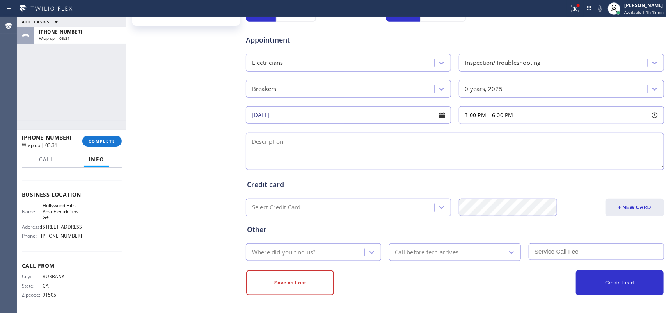
click at [357, 150] on textarea at bounding box center [455, 151] width 418 height 37
paste textarea "3-6/ no scf (based on the complexity of the job)/ some part of the house has no…"
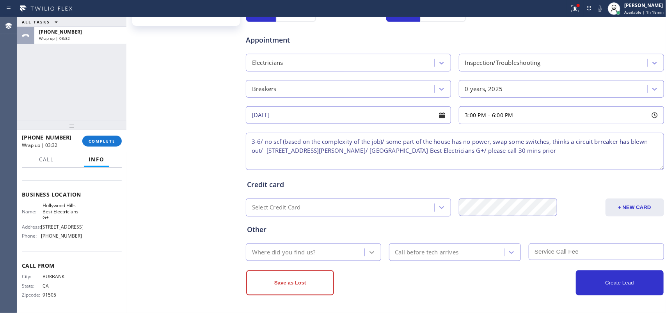
type textarea "3-6/ no scf (based on the complexity of the job)/ some part of the house has no…"
click at [365, 252] on div at bounding box center [372, 252] width 14 height 14
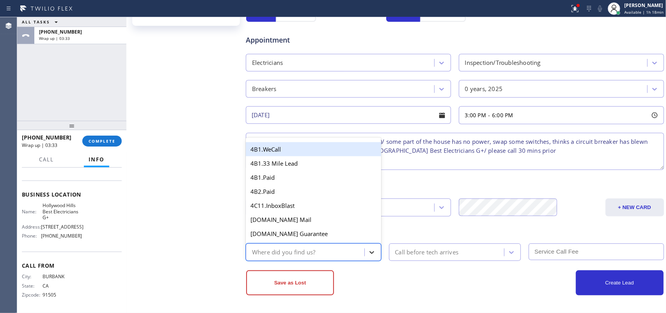
type input "g"
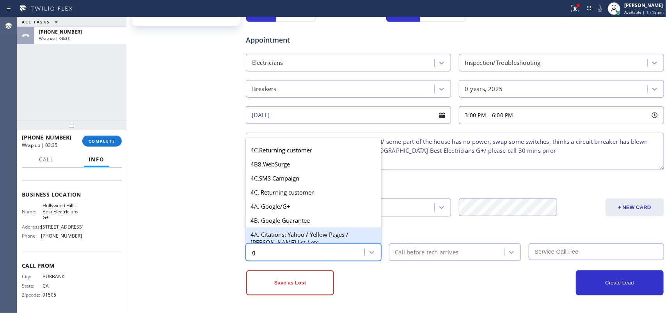
scroll to position [146, 0]
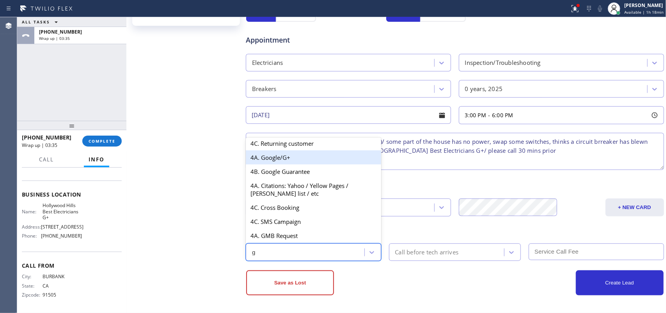
click at [303, 164] on div "4A. Google/G+" at bounding box center [313, 157] width 135 height 14
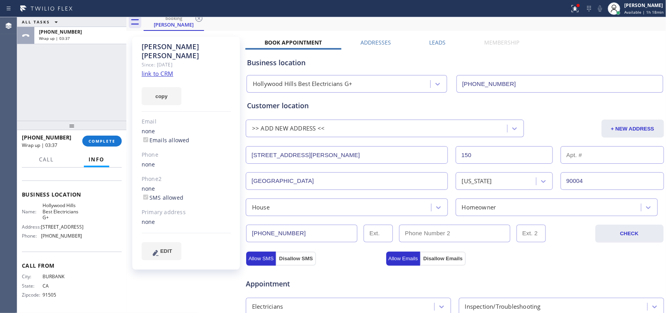
scroll to position [265, 0]
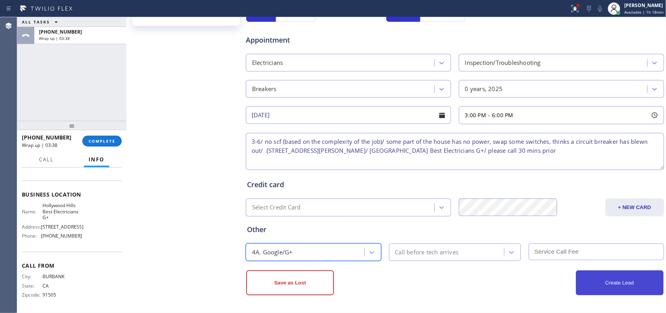
click at [599, 286] on button "Create Lead" at bounding box center [620, 282] width 88 height 25
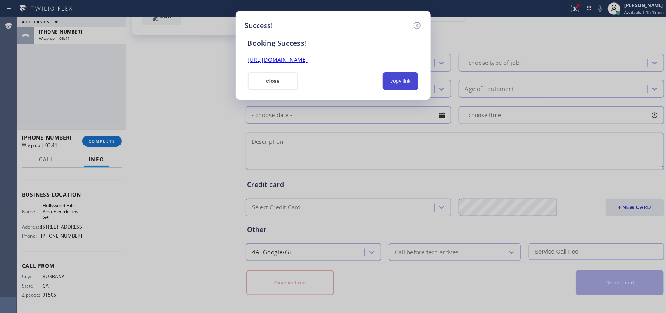
click at [403, 78] on button "copy link" at bounding box center [401, 81] width 36 height 18
click at [308, 61] on link "[URL][DOMAIN_NAME]" at bounding box center [278, 59] width 60 height 7
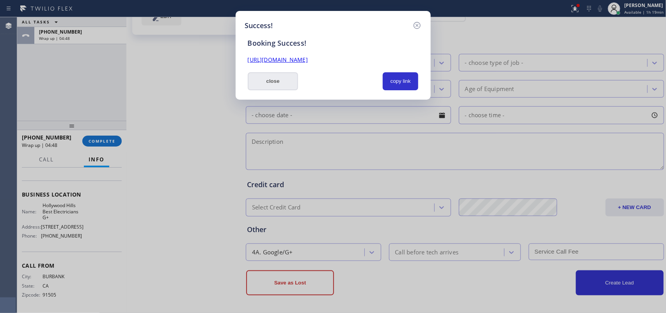
click at [263, 80] on button "close" at bounding box center [273, 81] width 51 height 18
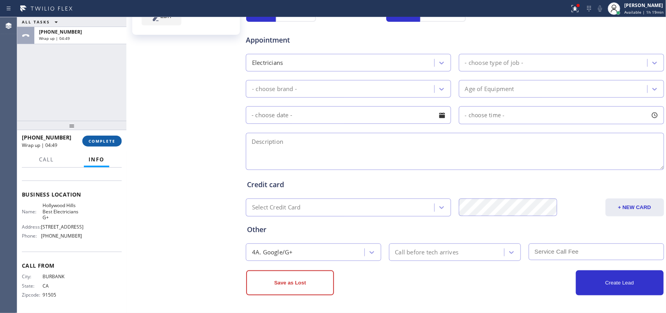
click at [112, 143] on span "COMPLETE" at bounding box center [102, 140] width 27 height 5
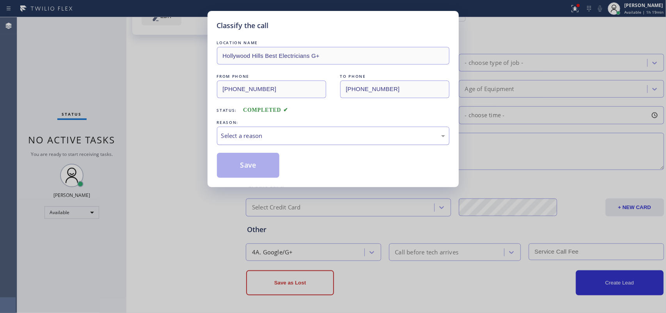
click at [321, 134] on div "Select a reason" at bounding box center [333, 135] width 224 height 9
click at [258, 160] on button "Save" at bounding box center [248, 165] width 63 height 25
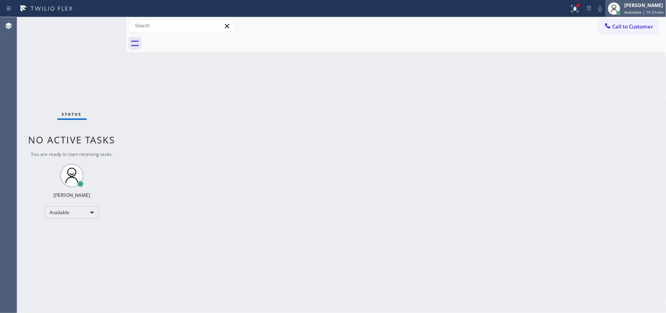
click at [631, 9] on span "Available | 1h 21min" at bounding box center [644, 11] width 39 height 5
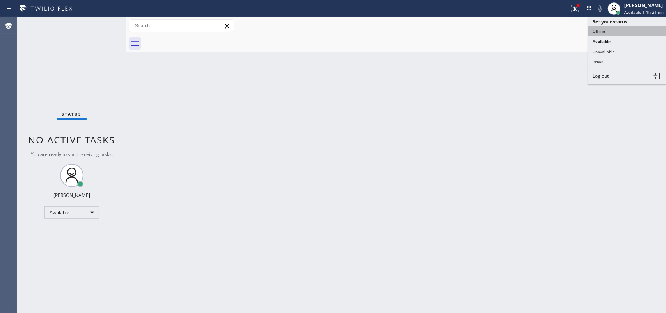
click at [617, 30] on button "Offline" at bounding box center [628, 31] width 78 height 10
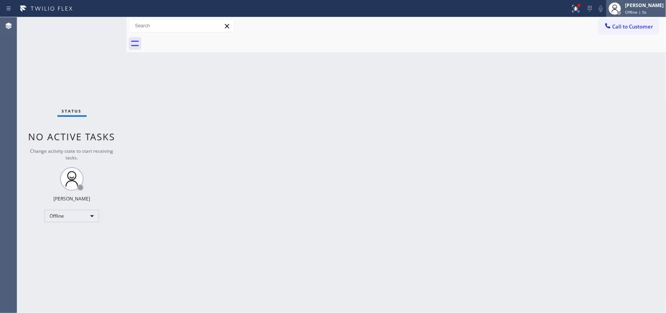
click at [643, 9] on span "Offline | 0s" at bounding box center [635, 11] width 21 height 5
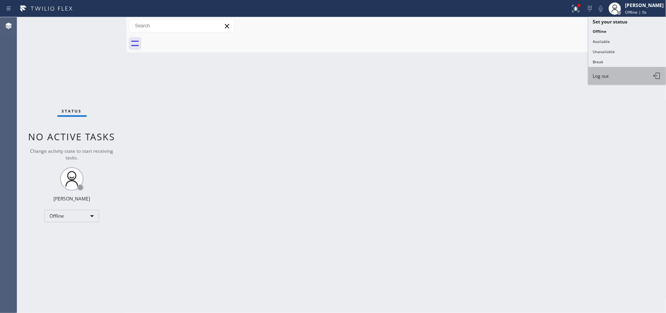
click at [643, 77] on button "Log out" at bounding box center [628, 75] width 78 height 17
